Goal: Task Accomplishment & Management: Use online tool/utility

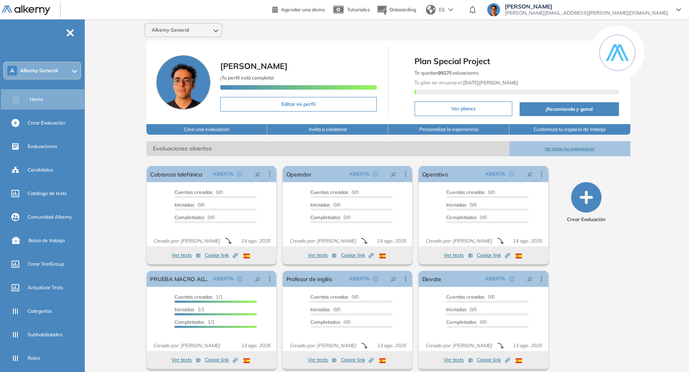
click at [216, 30] on icon at bounding box center [215, 30] width 5 height 3
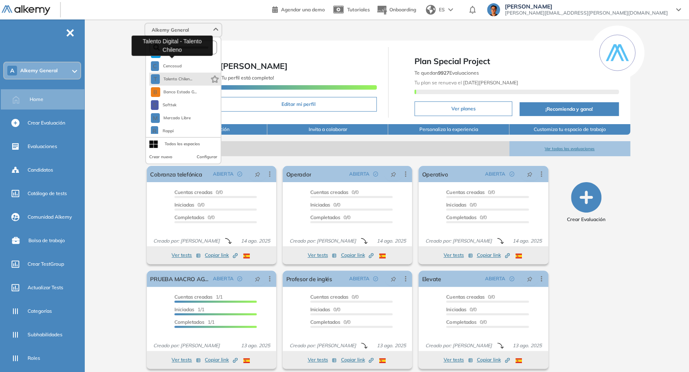
scroll to position [90, 0]
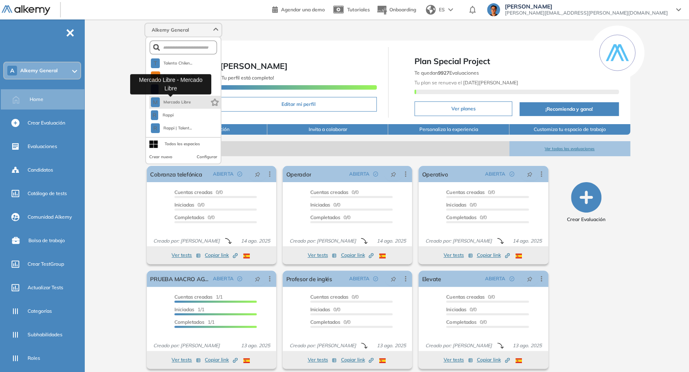
click at [181, 101] on span "Mercado Libre" at bounding box center [177, 102] width 28 height 6
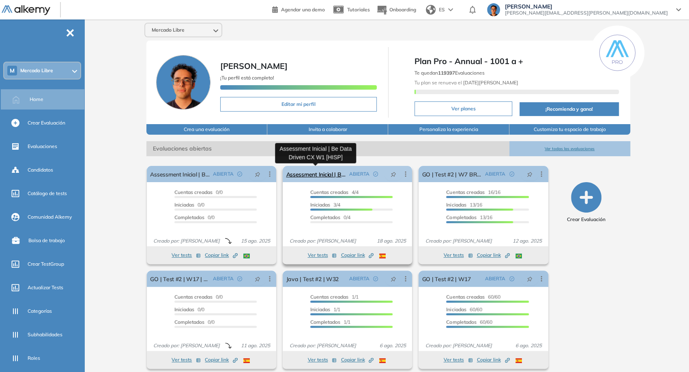
click at [304, 171] on link "Assessment Inicial | Be Data Driven CX W1 [HISP]" at bounding box center [316, 174] width 60 height 16
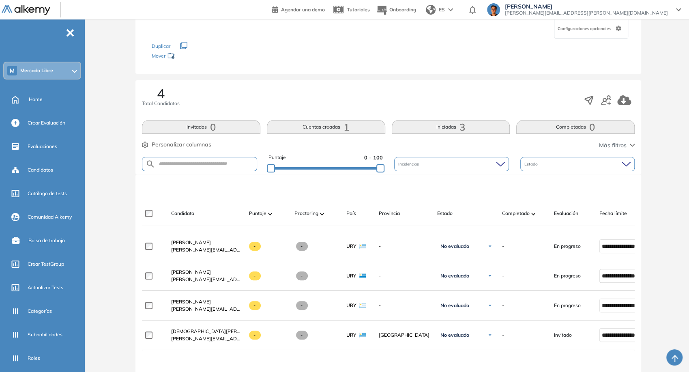
scroll to position [90, 0]
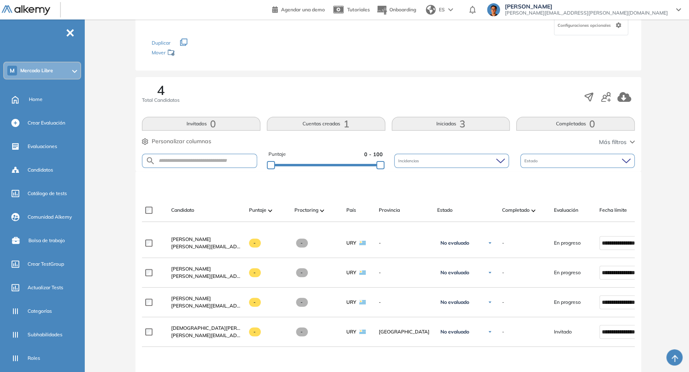
click at [642, 84] on div "Evaluación : Assessment Inicial | Be Data Driven CX W1 [HISP] Abierta Ver evalu…" at bounding box center [388, 226] width 595 height 560
click at [334, 118] on button "Cuentas creadas 1" at bounding box center [326, 124] width 118 height 14
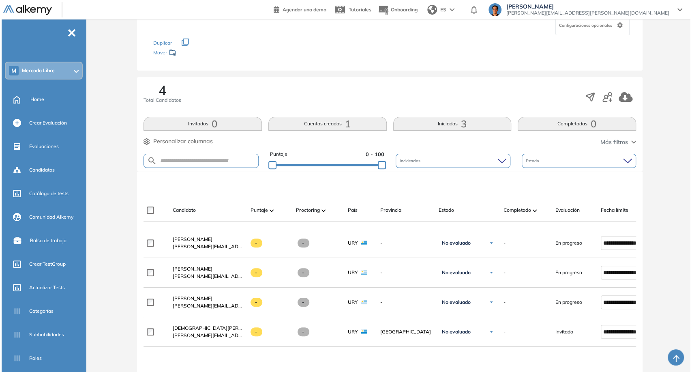
scroll to position [0, 0]
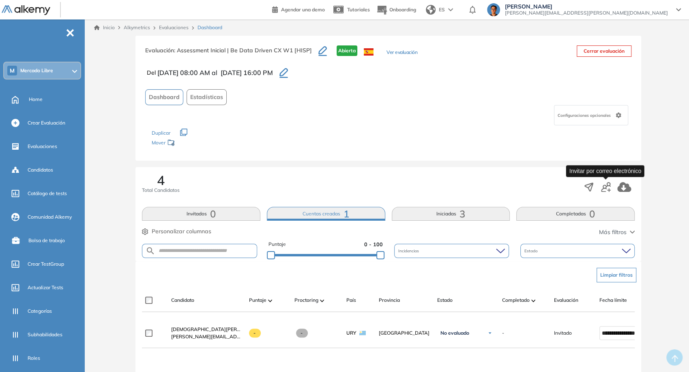
click at [605, 190] on icon "button" at bounding box center [606, 187] width 10 height 10
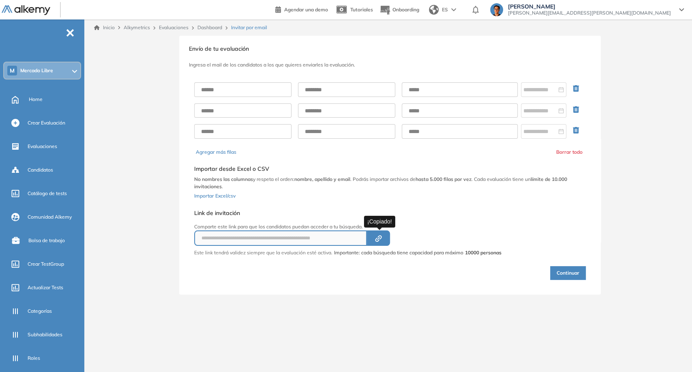
click at [380, 240] on icon "Created by potrace 1.16, written by [PERSON_NAME] [DATE]-[DATE]" at bounding box center [378, 238] width 9 height 6
